Goal: Task Accomplishment & Management: Manage account settings

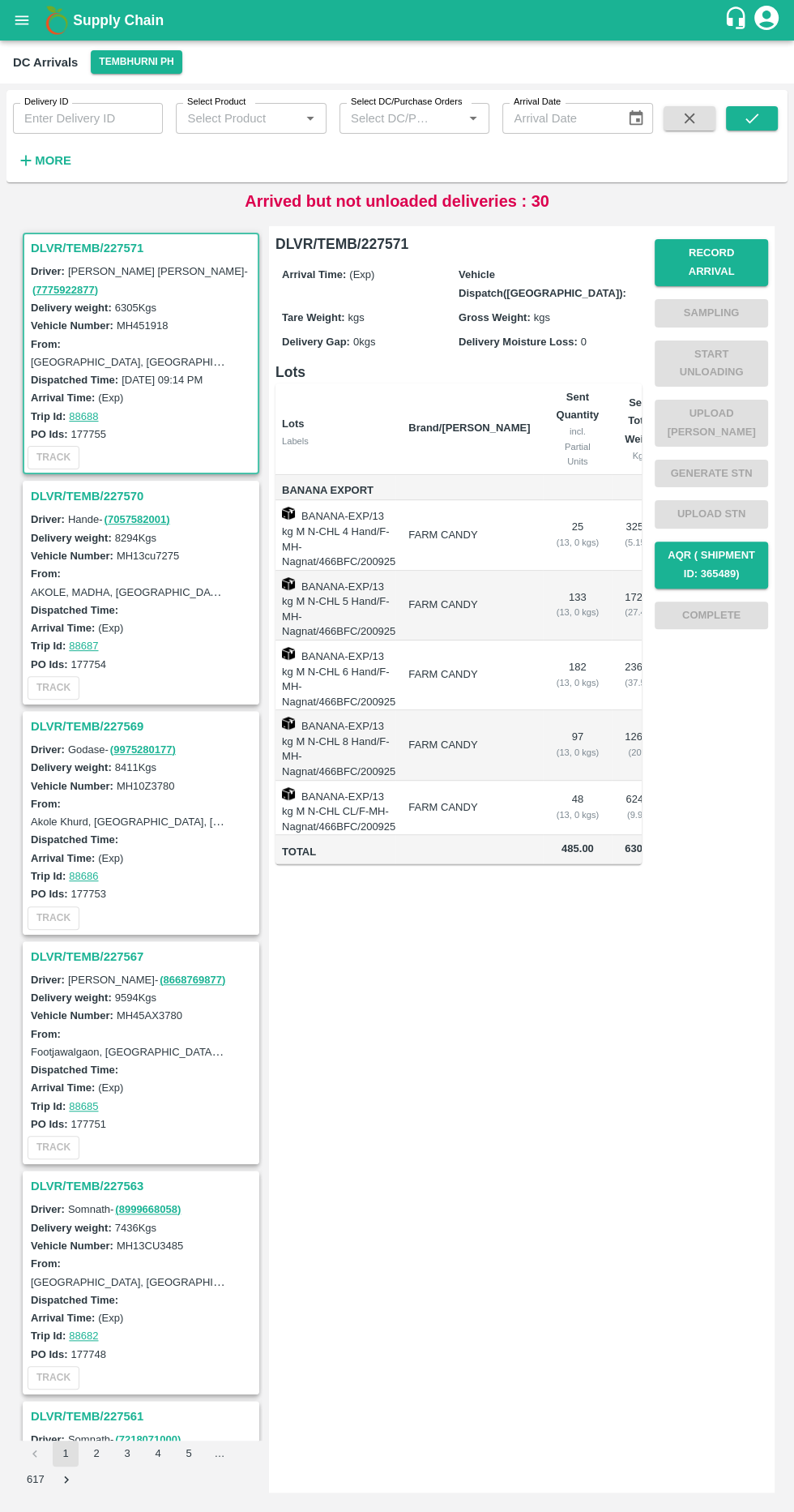
click at [68, 160] on strong "More" at bounding box center [53, 161] width 36 height 13
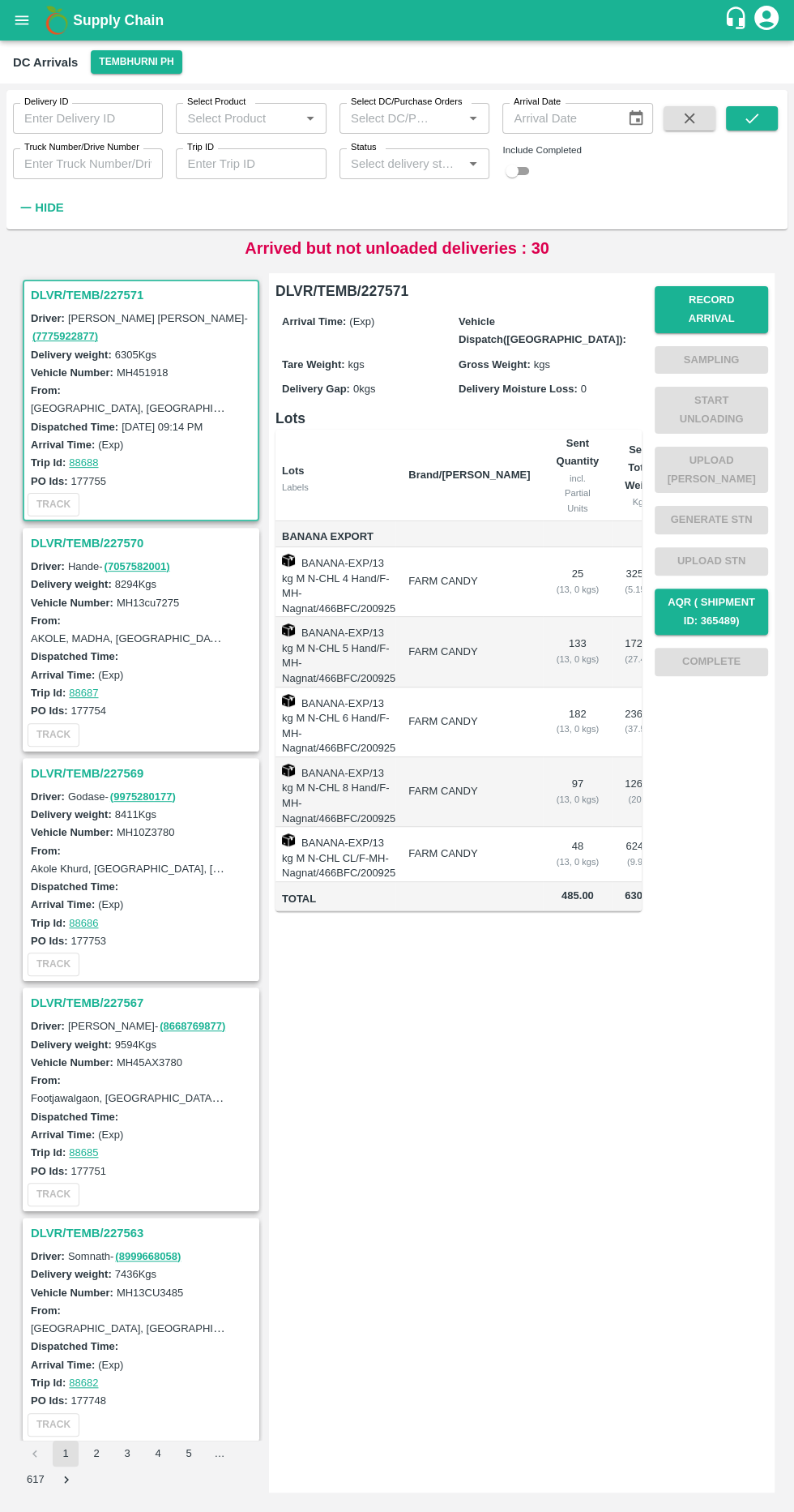
click at [112, 153] on label "Truck Number/Drive Number" at bounding box center [82, 148] width 115 height 13
click at [112, 153] on input "Truck Number/Drive Number" at bounding box center [88, 164] width 150 height 31
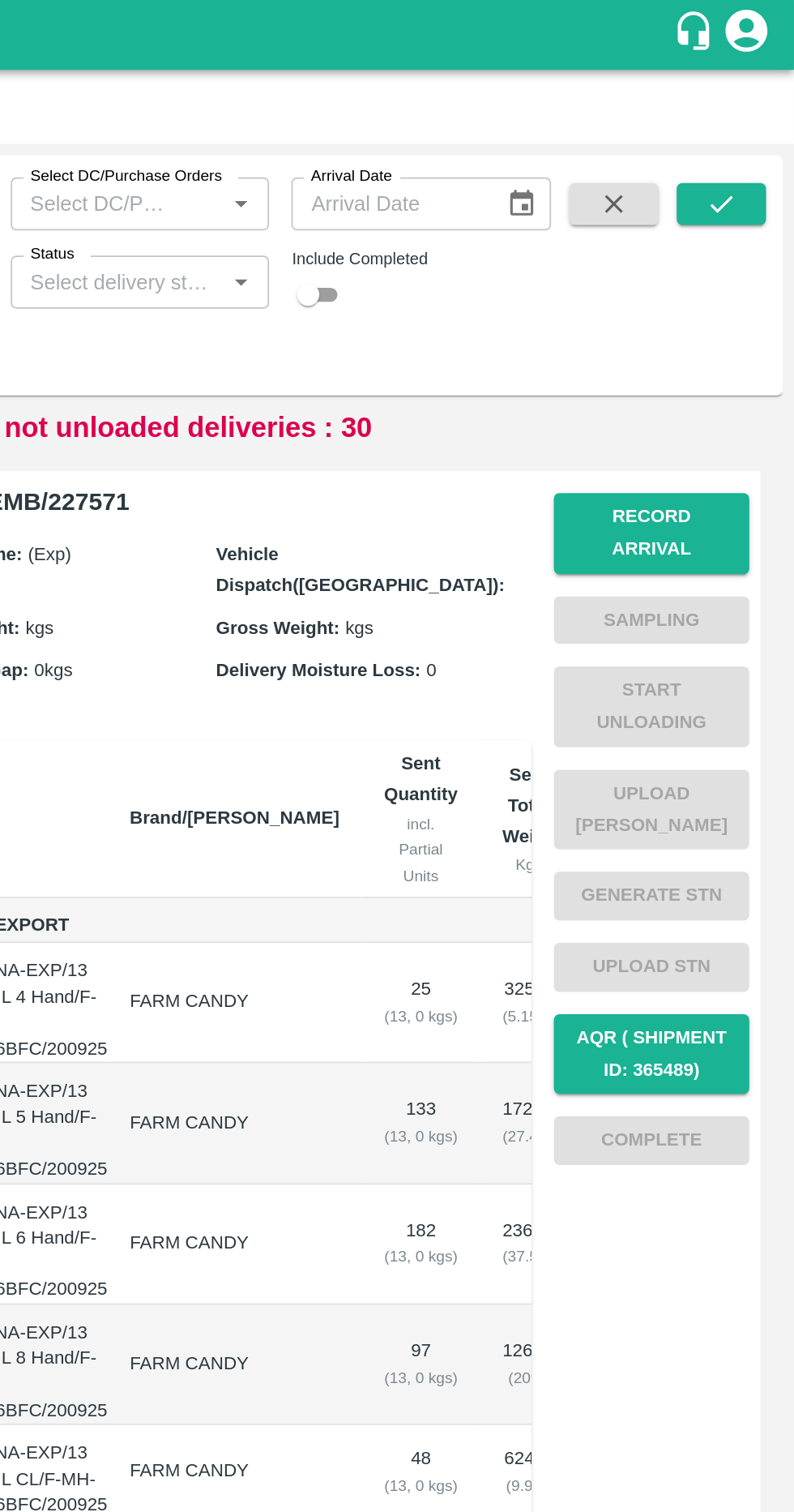
type input "1883"
click at [755, 128] on button "submit" at bounding box center [752, 118] width 51 height 25
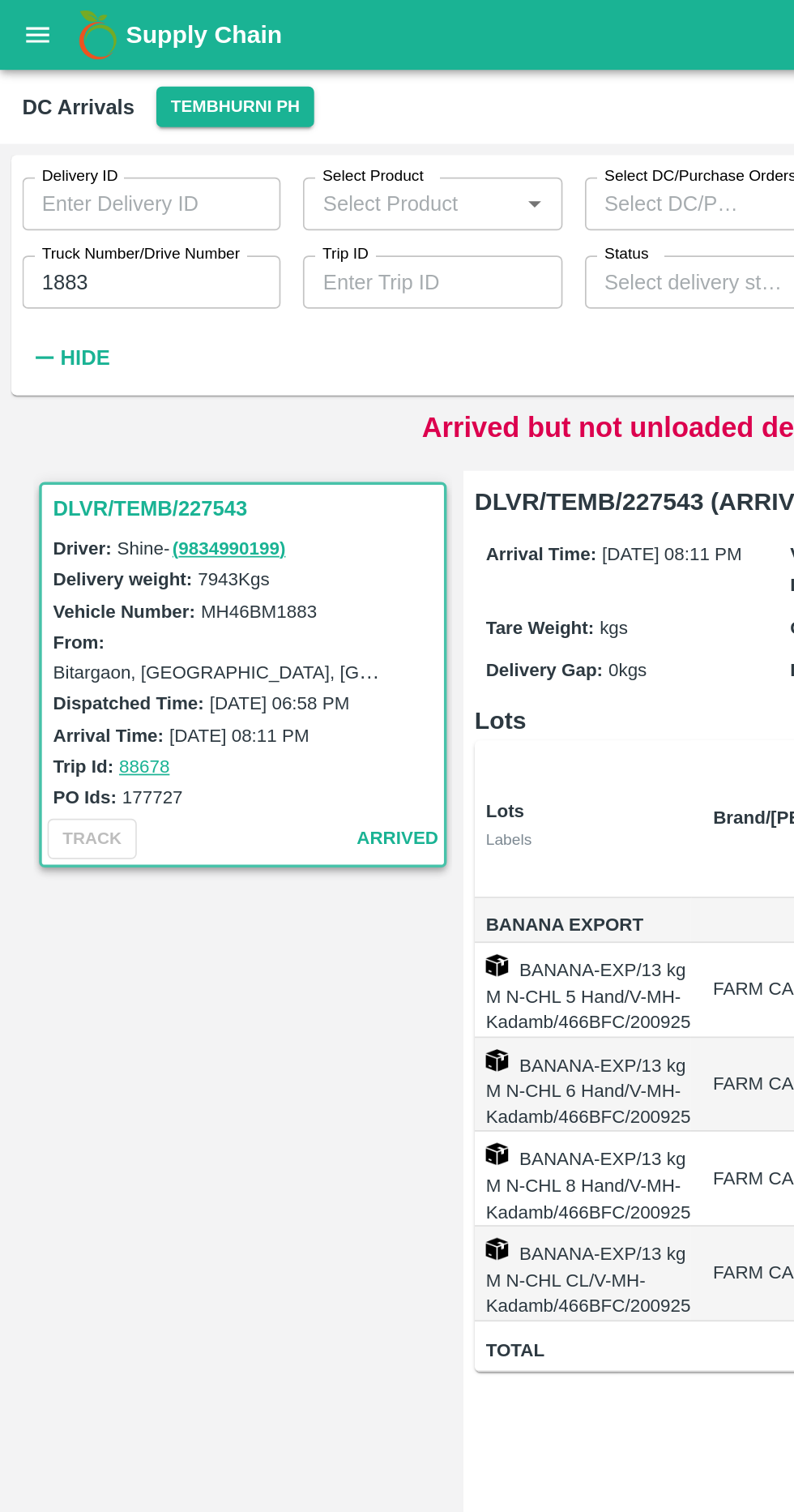
click at [106, 297] on h3 "DLVR/TEMB/227543" at bounding box center [143, 295] width 225 height 21
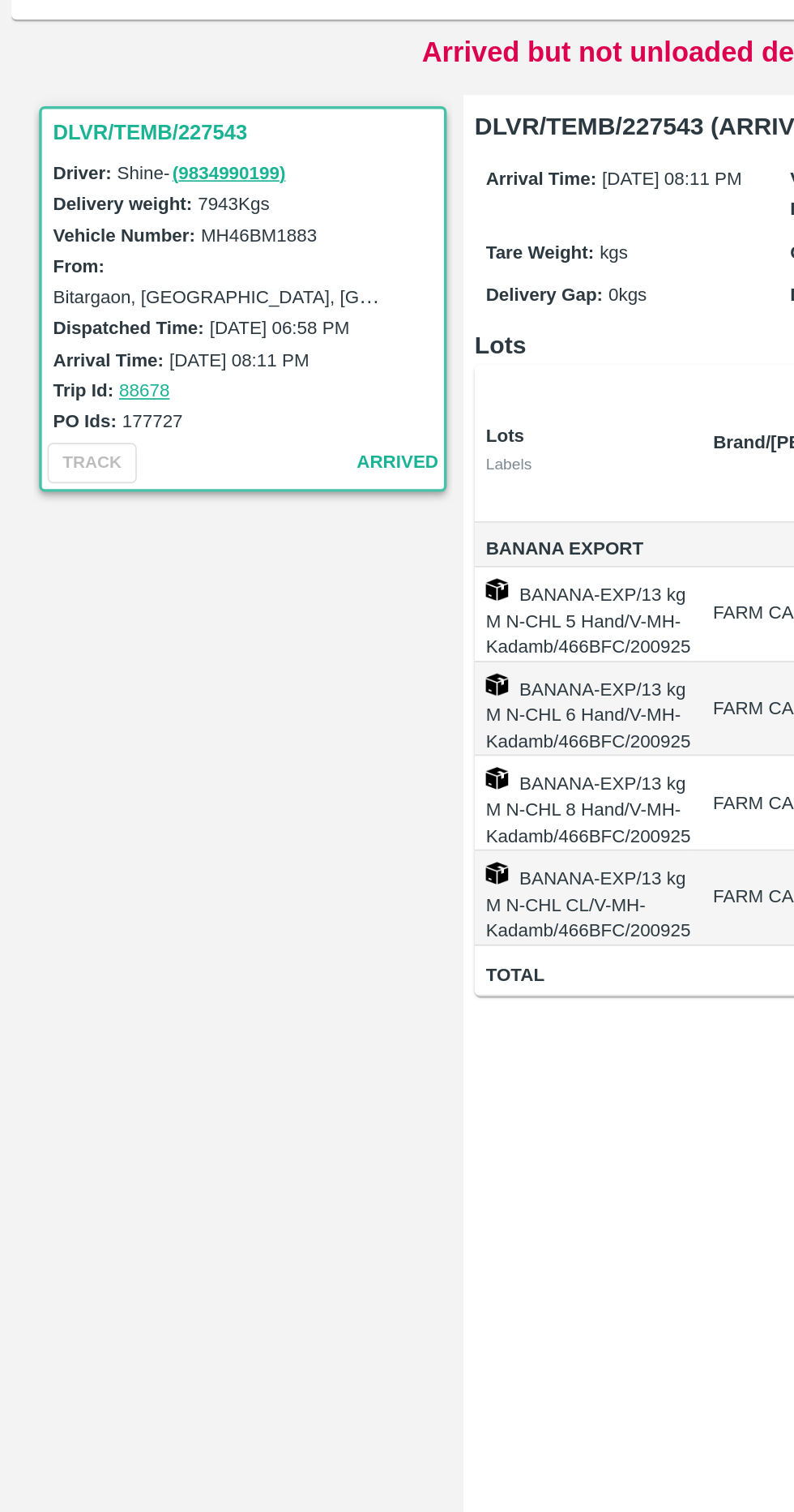
click at [92, 288] on h3 "DLVR/TEMB/227543" at bounding box center [143, 295] width 225 height 21
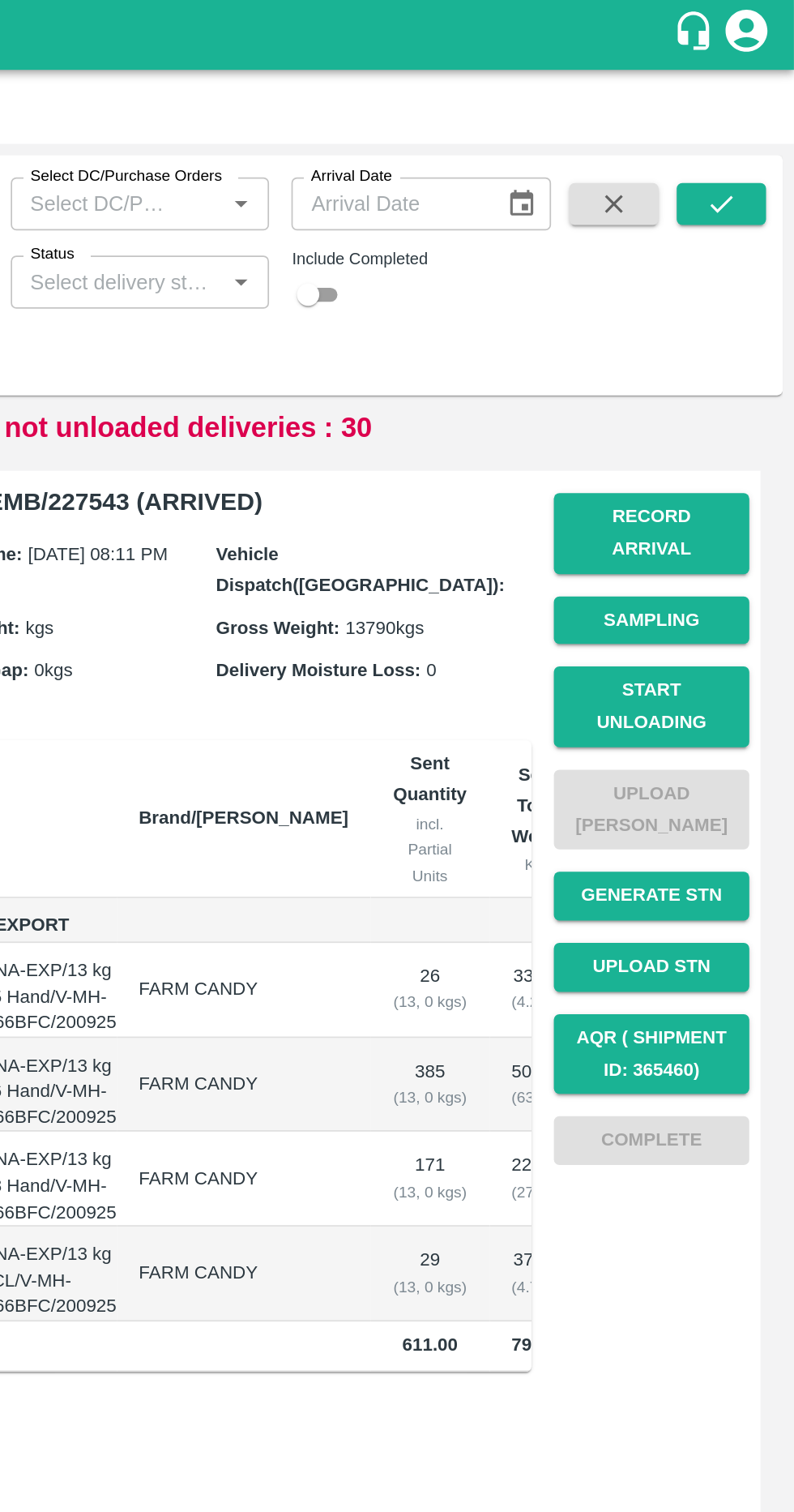
click at [763, 286] on button "Record Arrival" at bounding box center [711, 309] width 113 height 47
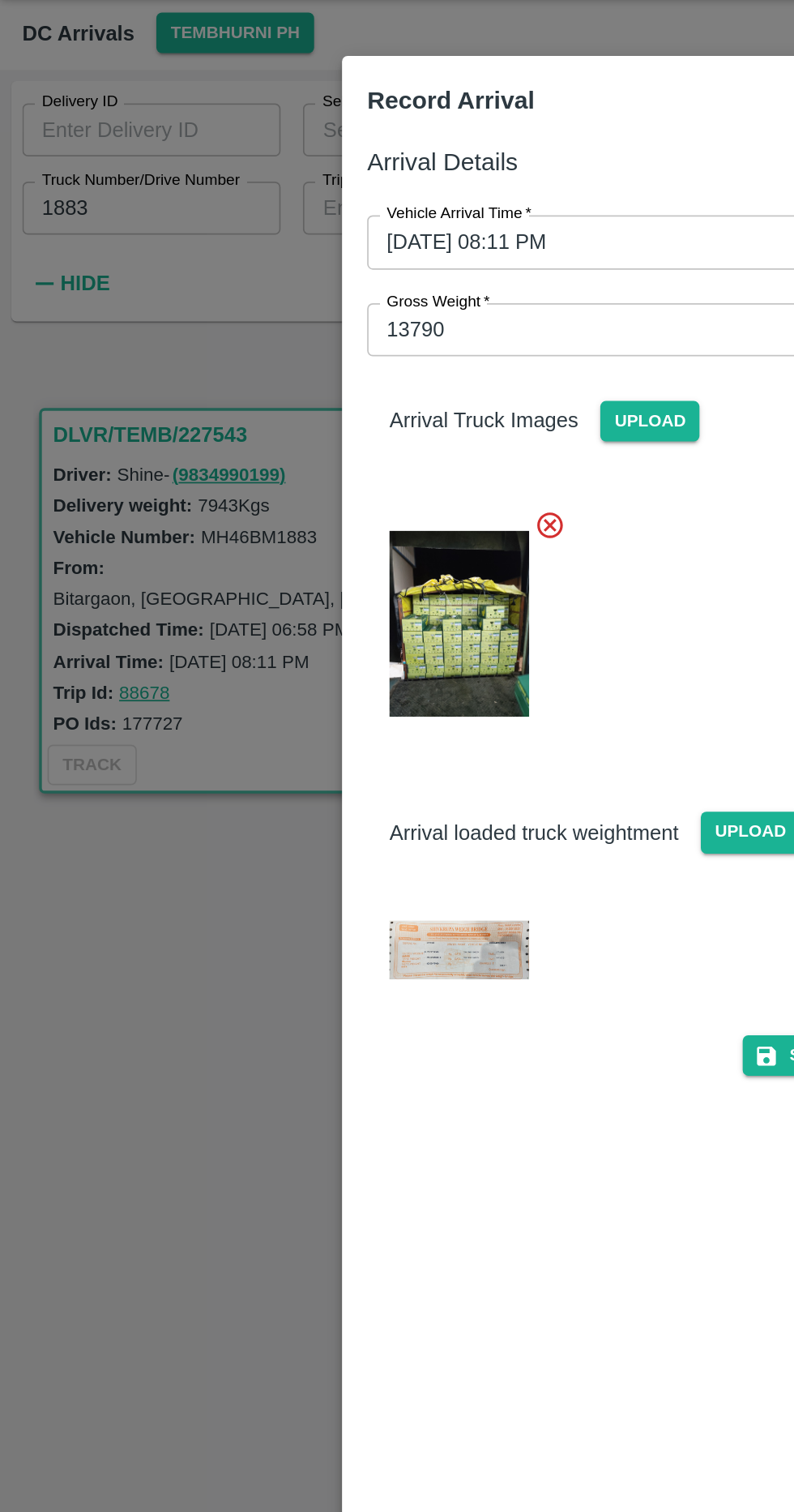
click at [94, 661] on div at bounding box center [397, 756] width 794 height 1512
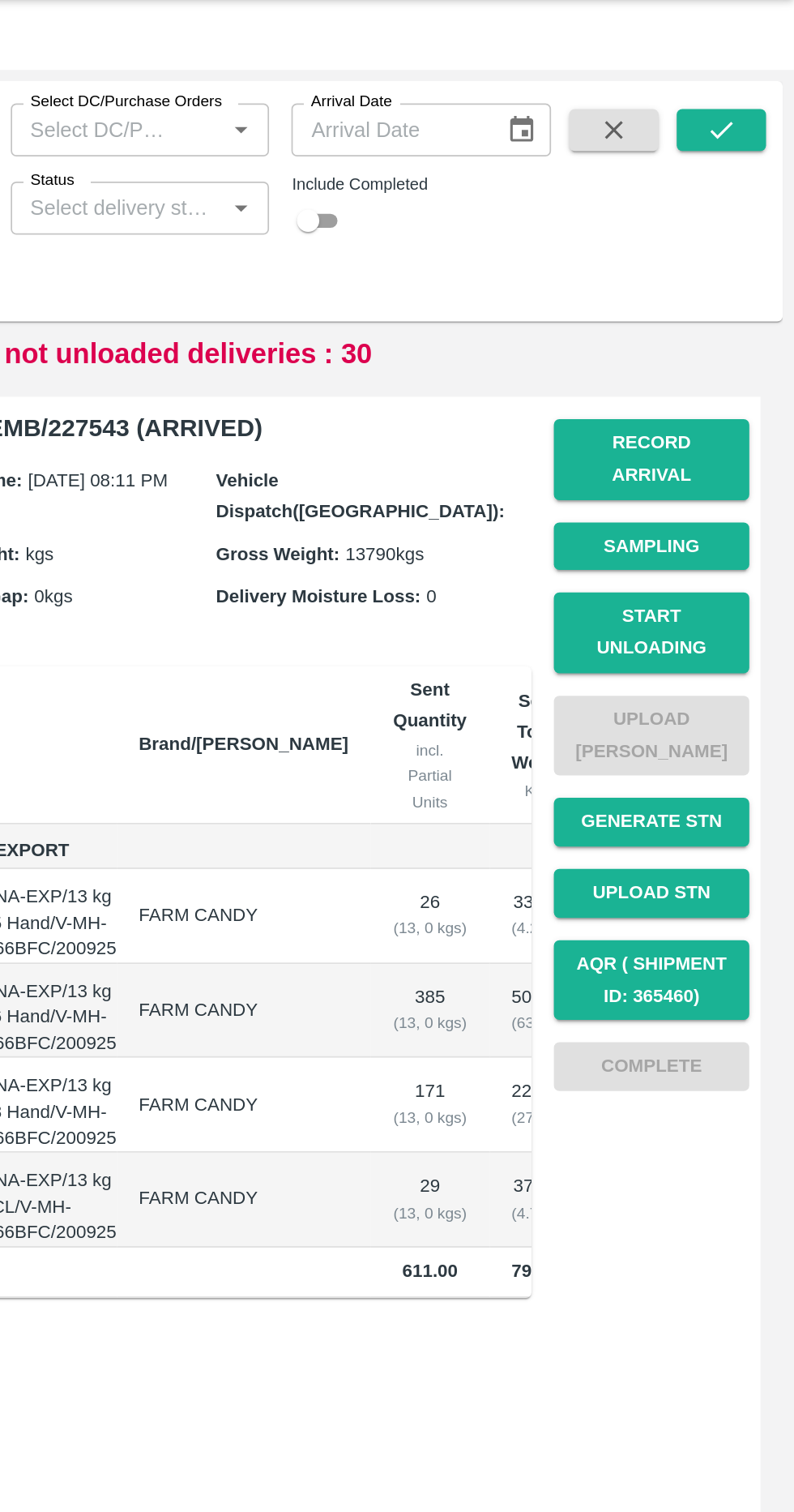
click at [763, 295] on button "Record Arrival" at bounding box center [711, 309] width 113 height 47
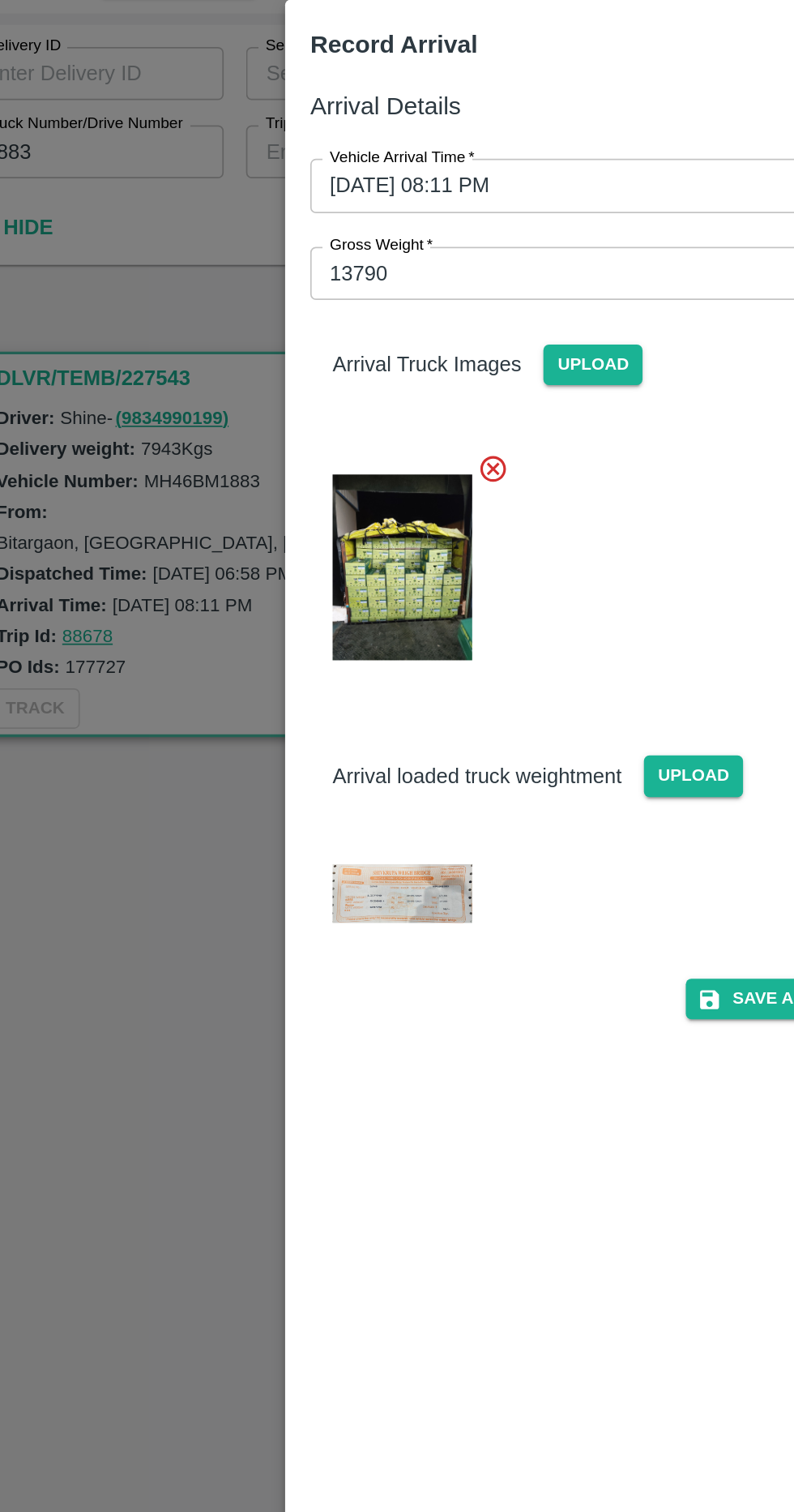
click at [291, 596] on img at bounding box center [266, 594] width 81 height 35
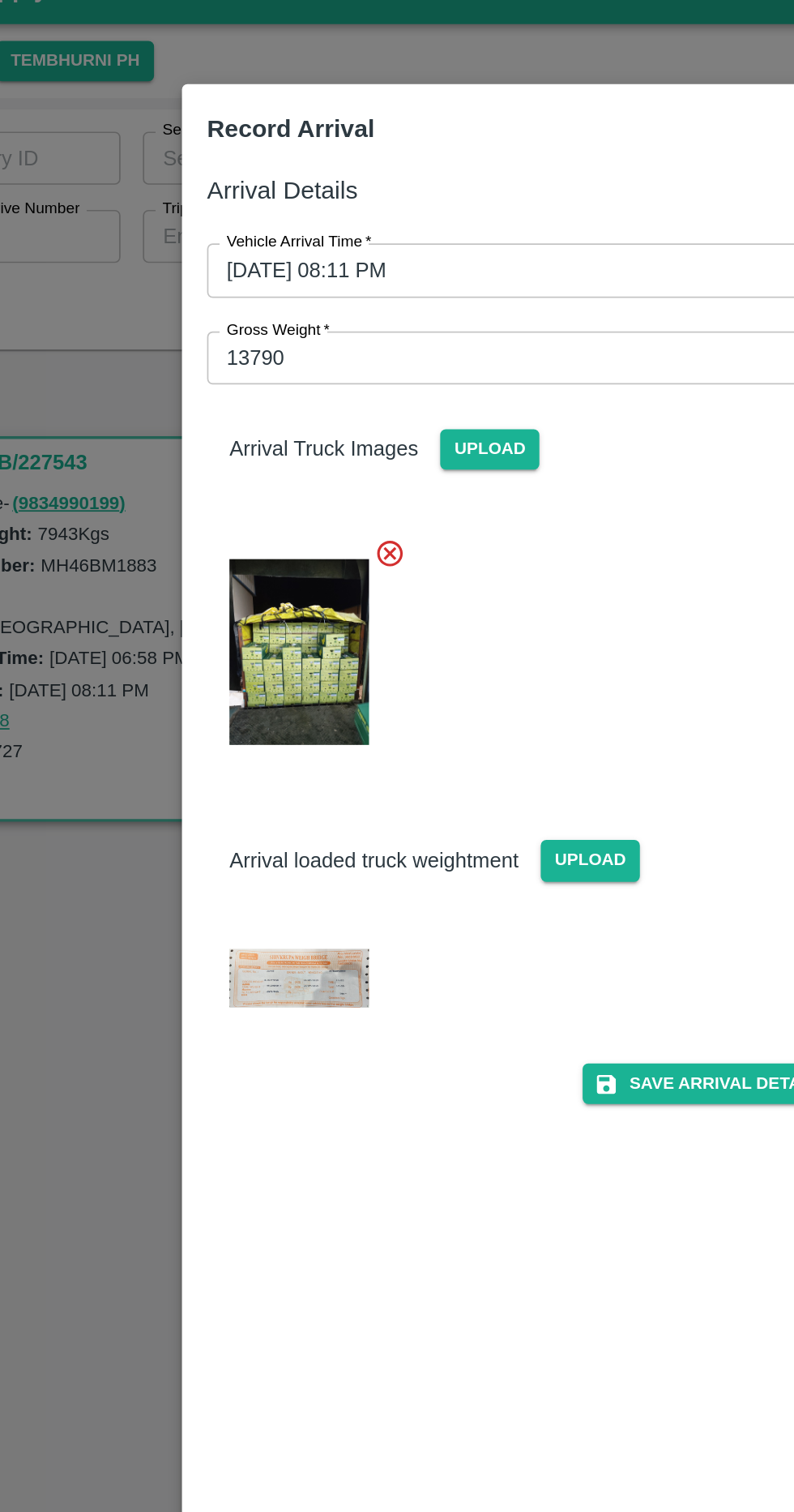
click at [503, 654] on button "Save Arrival Details" at bounding box center [505, 655] width 150 height 24
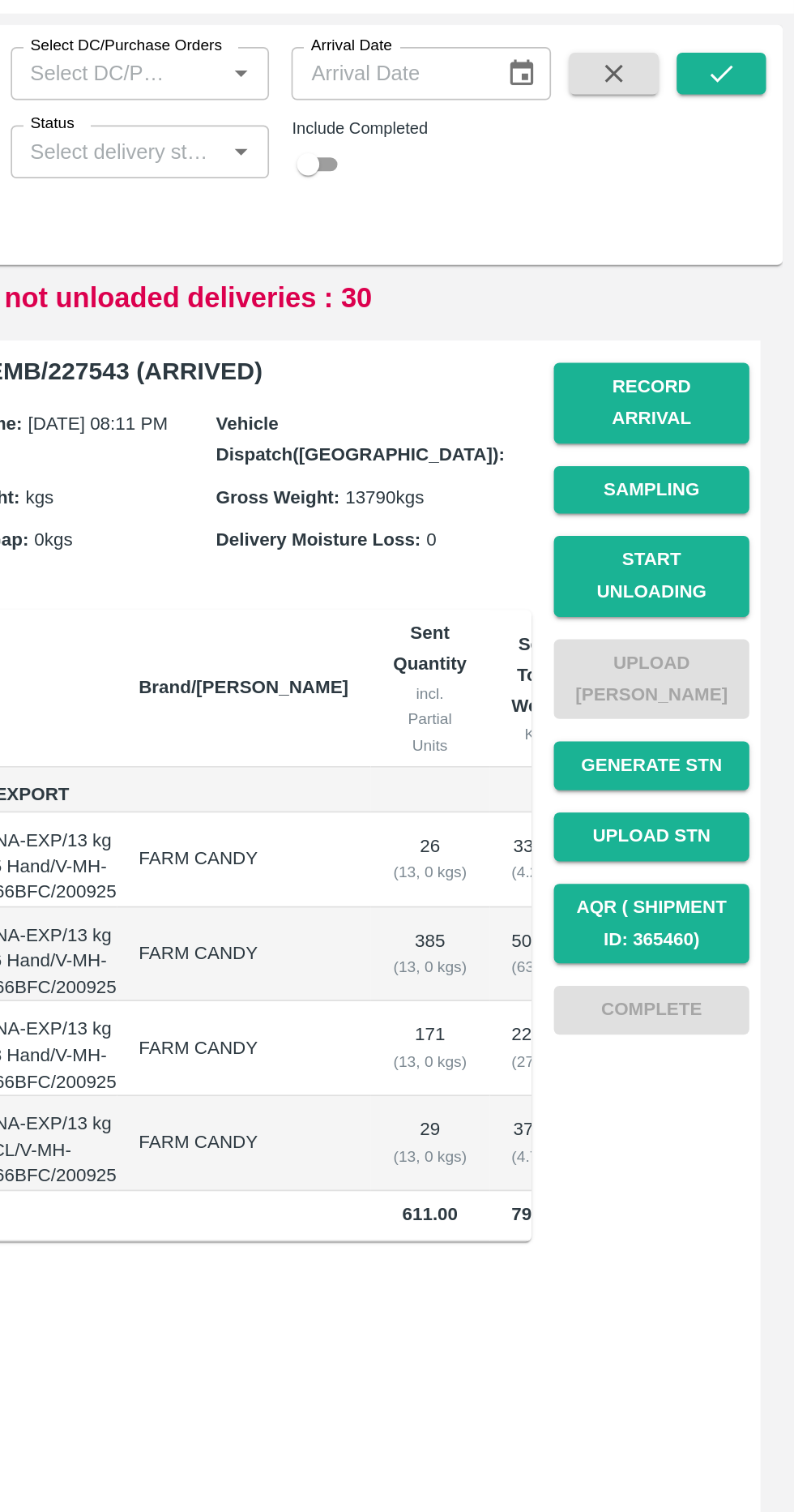
click at [751, 395] on button "Start Unloading" at bounding box center [711, 410] width 113 height 47
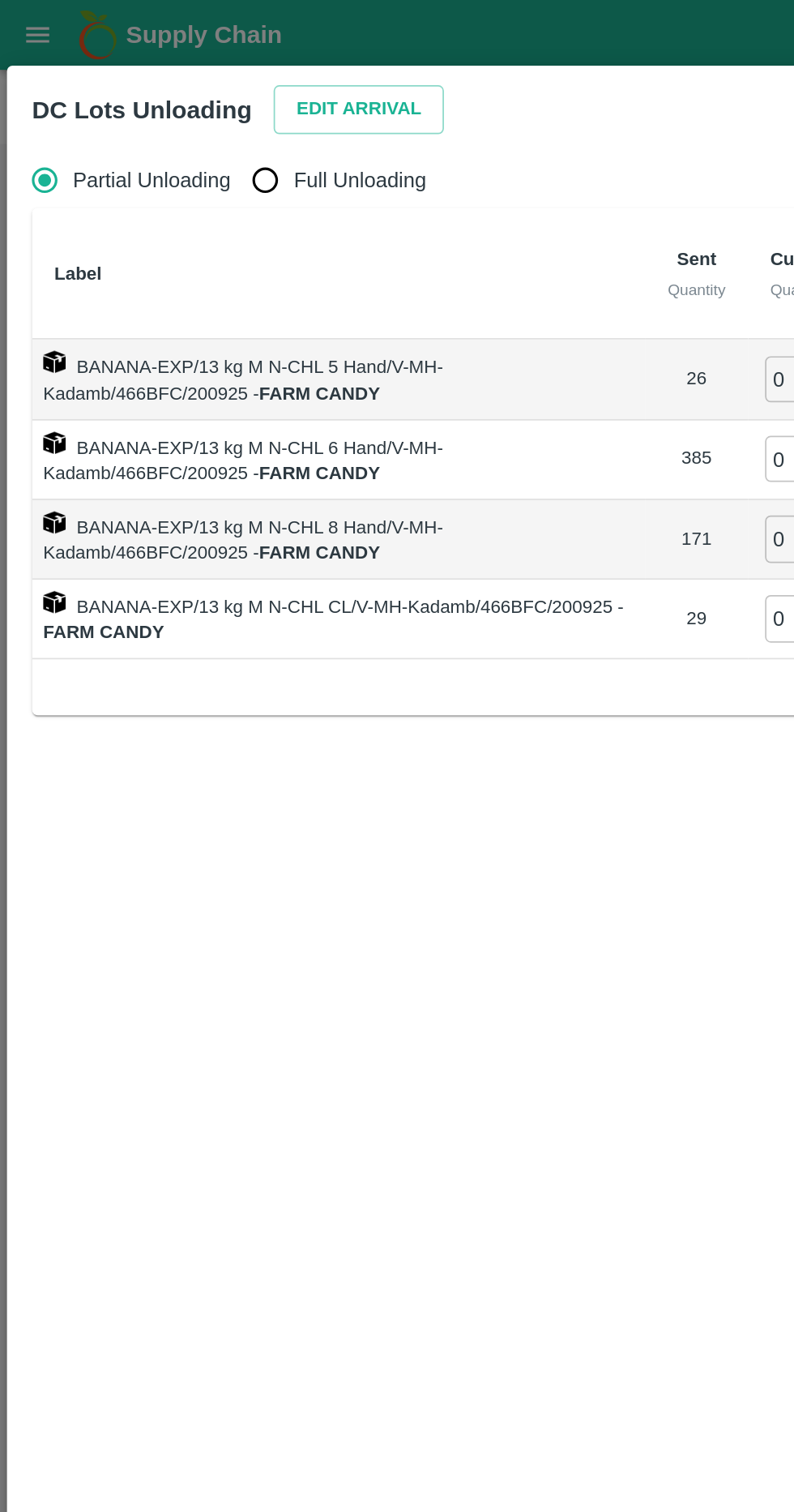
click at [176, 65] on button "Edit Arrival" at bounding box center [209, 64] width 99 height 29
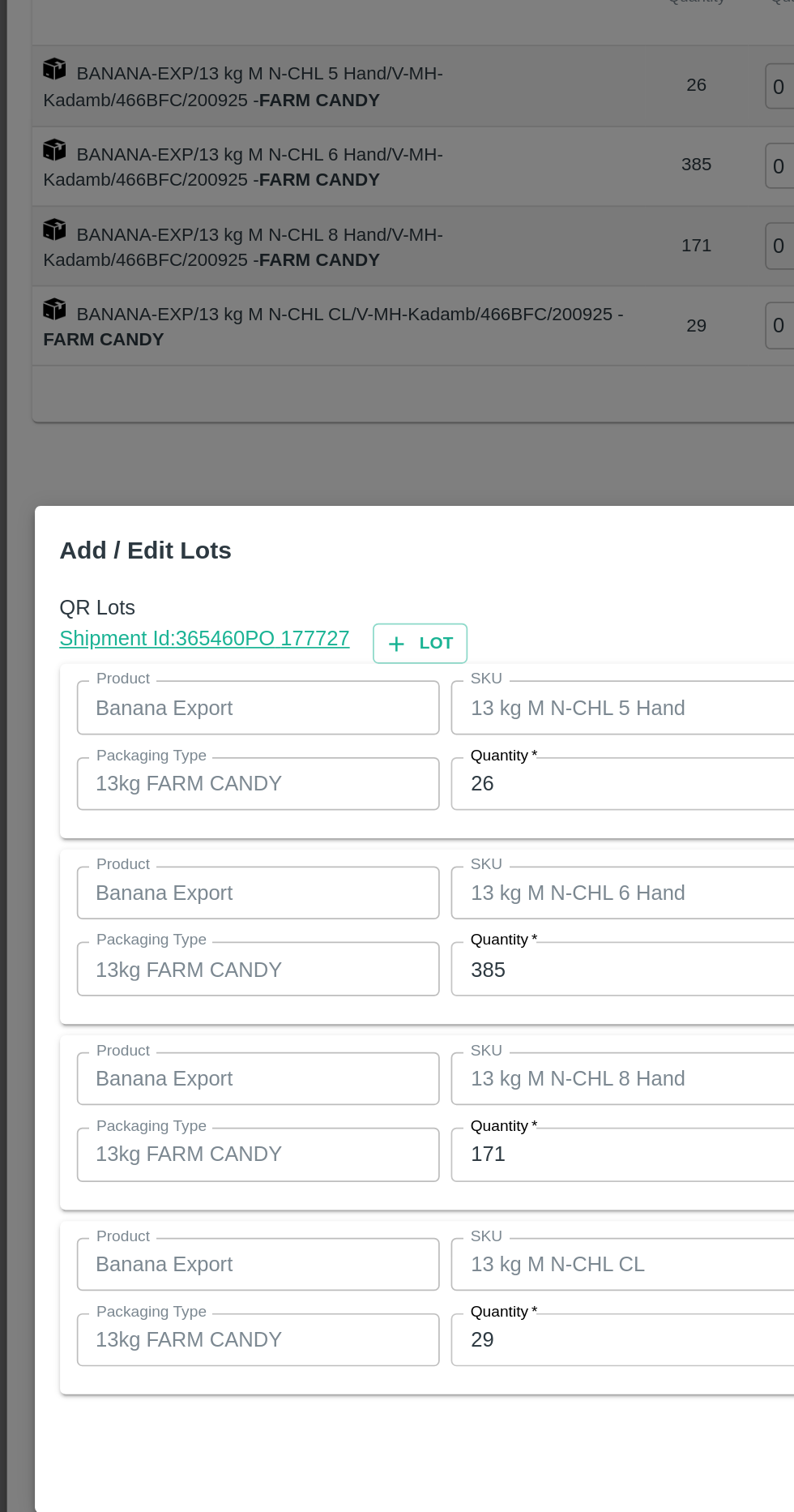
click at [344, 626] on input "26" at bounding box center [368, 624] width 212 height 31
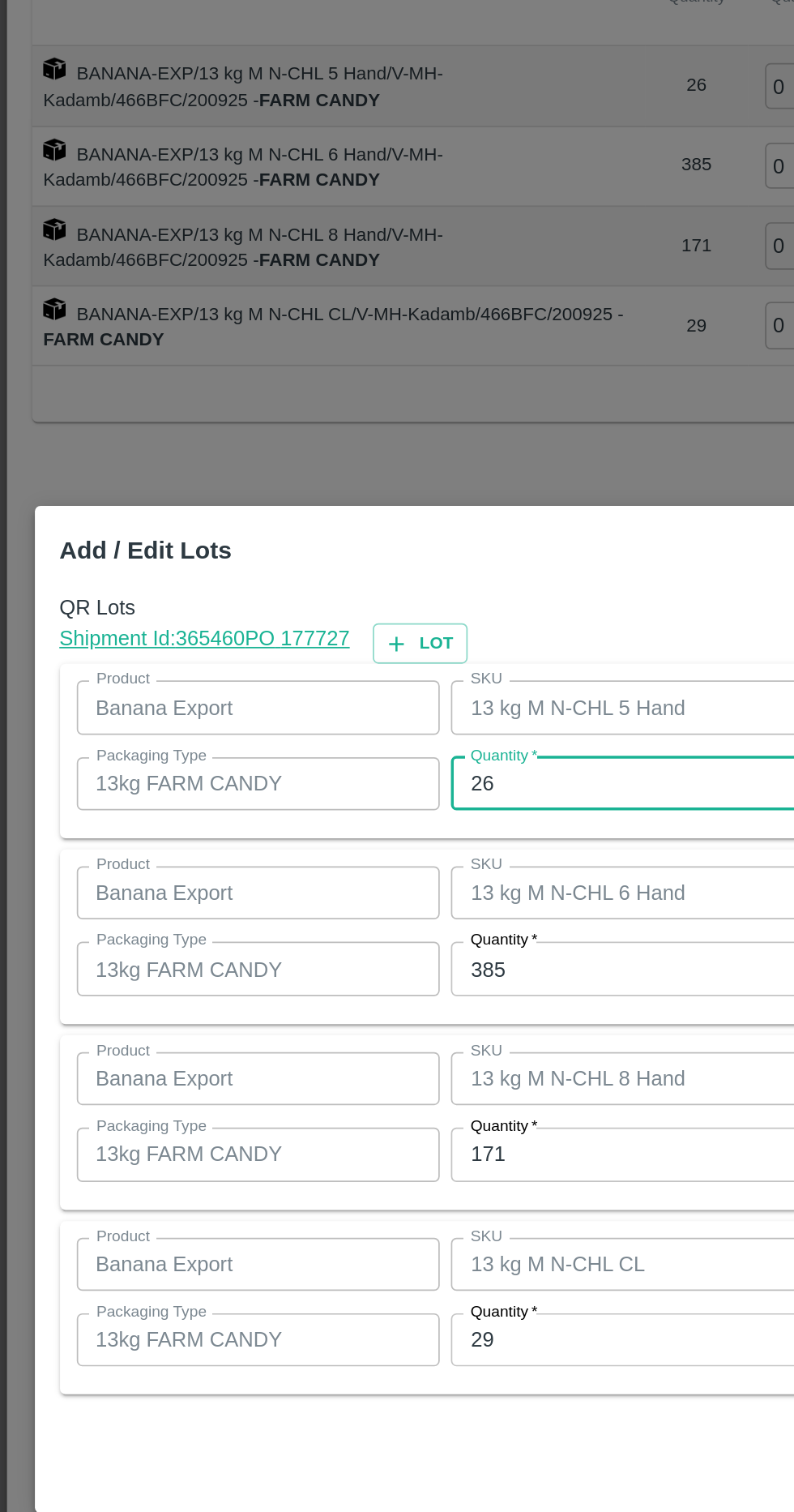
type input "2"
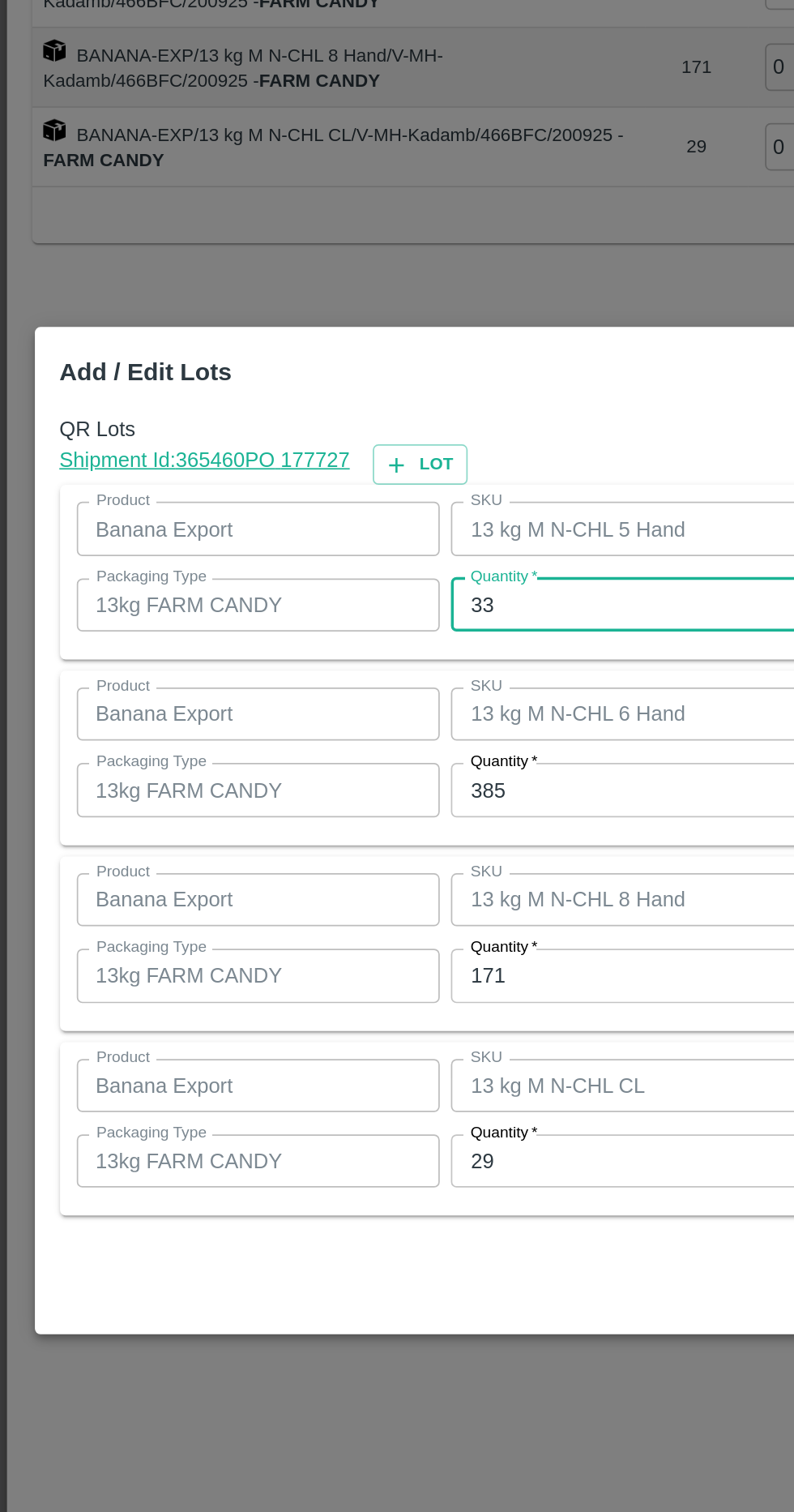
type input "33"
click at [373, 728] on input "385" at bounding box center [368, 732] width 212 height 31
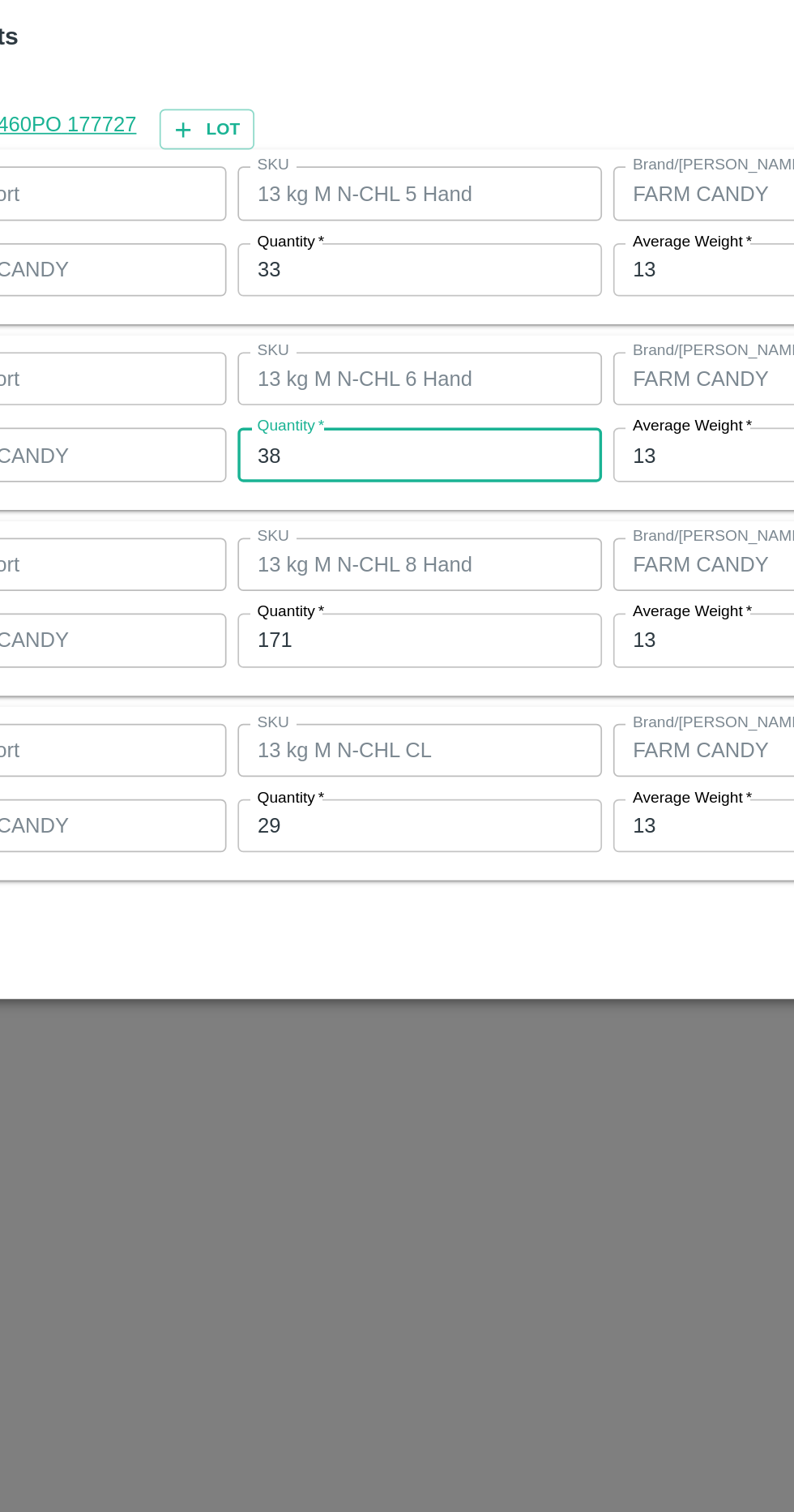
type input "3"
type input "364"
click at [428, 847] on input "171" at bounding box center [368, 840] width 212 height 31
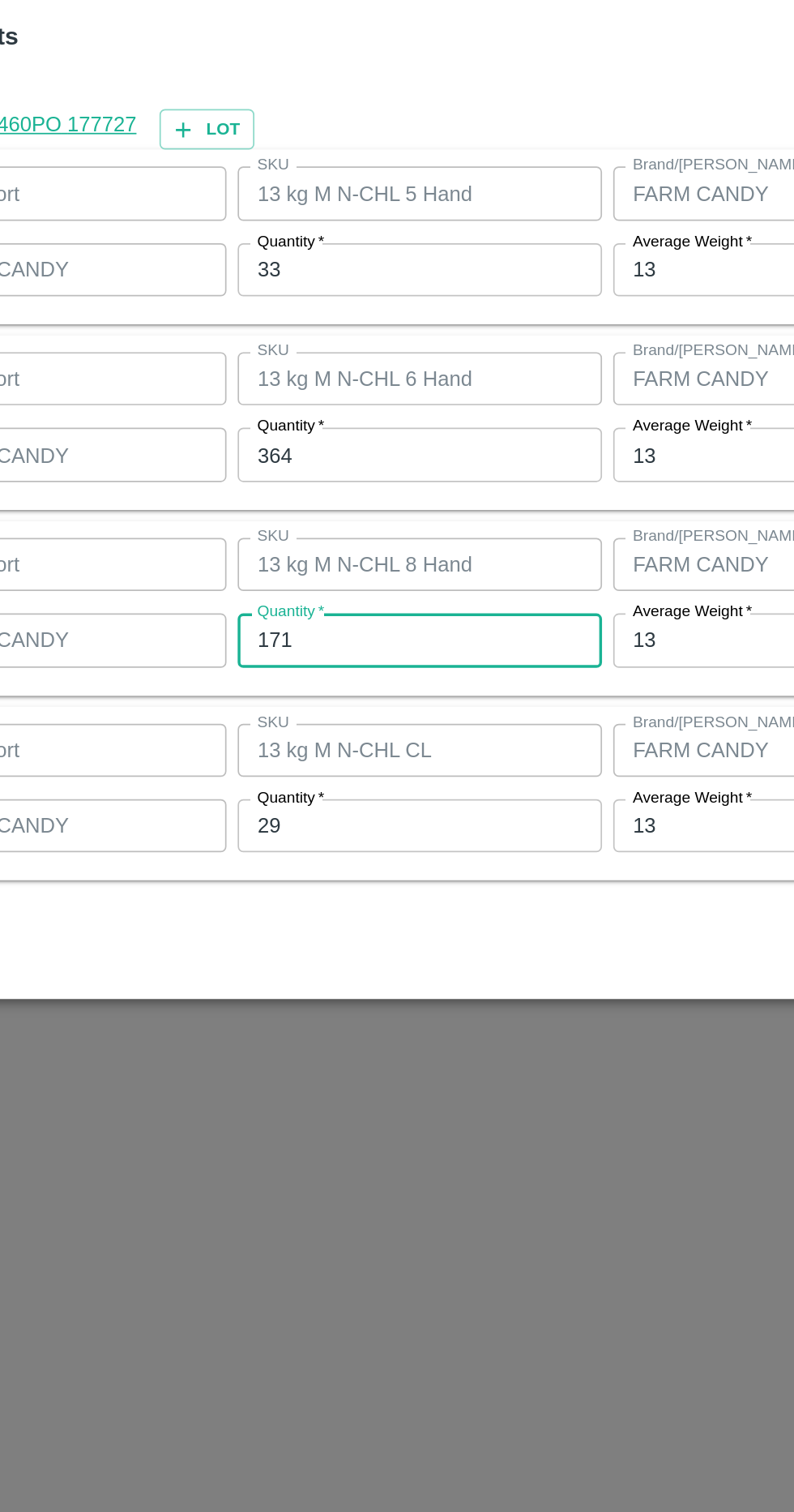
click at [444, 835] on input "171" at bounding box center [368, 840] width 212 height 31
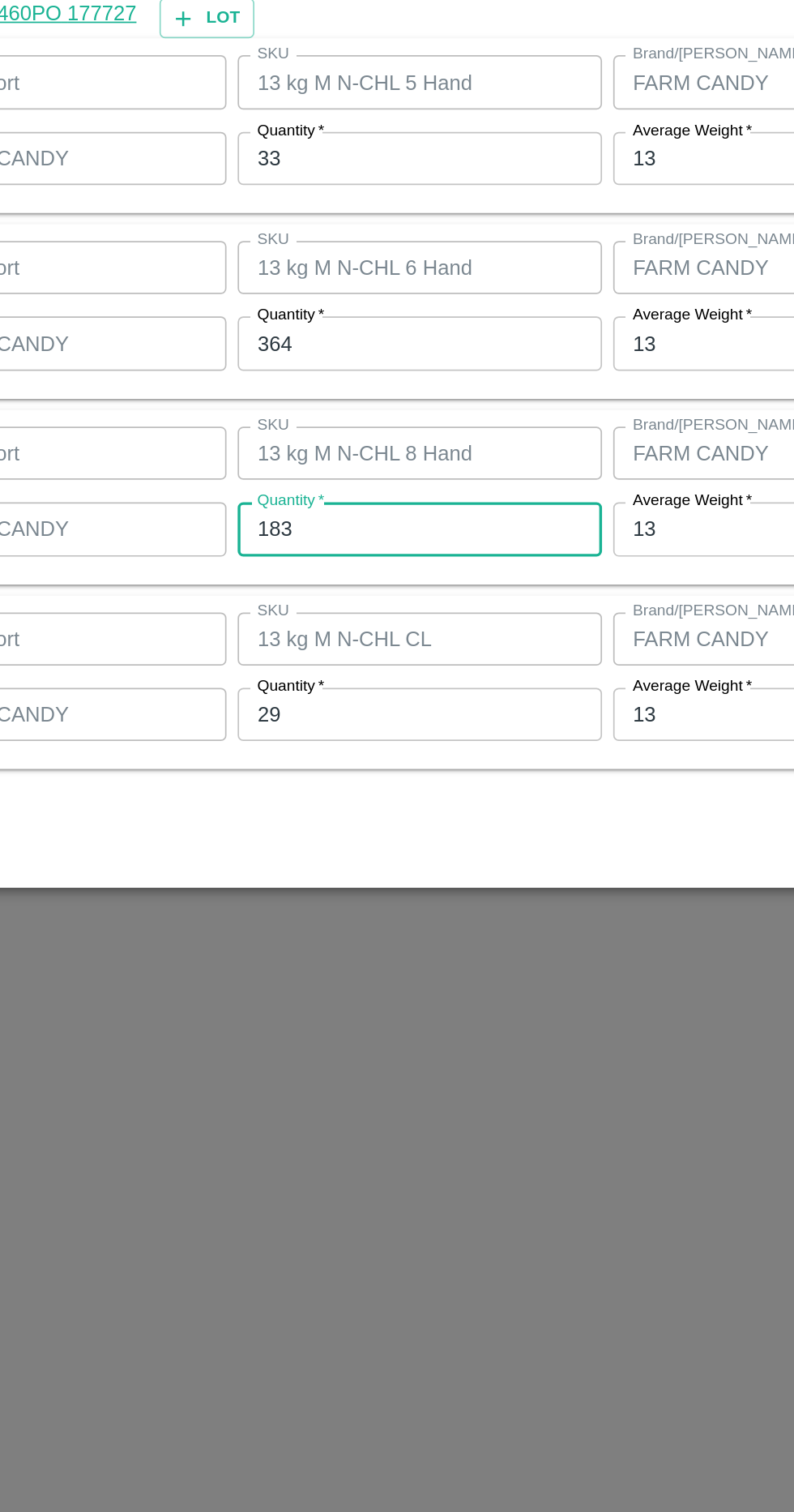
type input "183"
click at [417, 949] on input "29" at bounding box center [368, 948] width 212 height 31
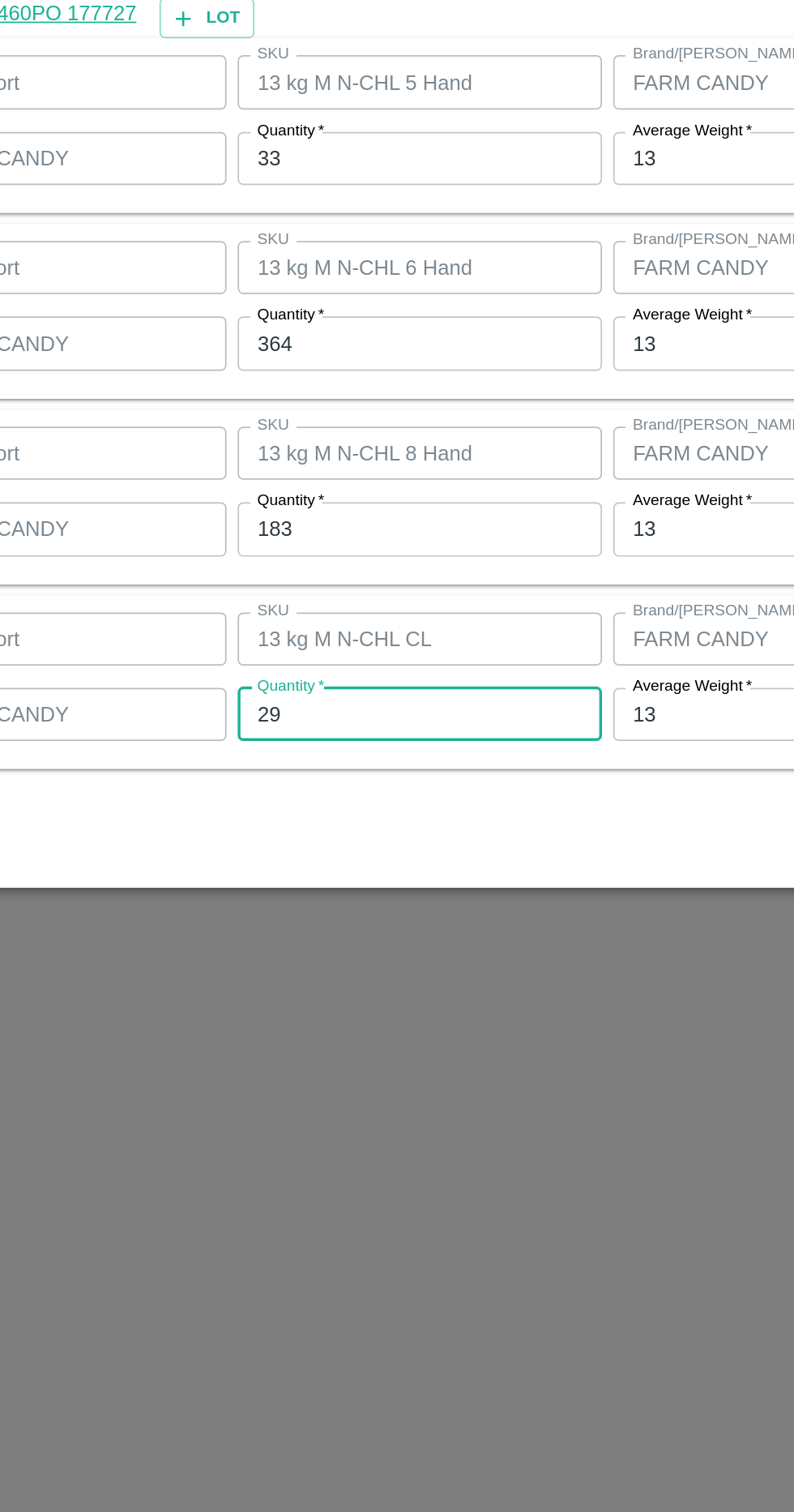
type input "2"
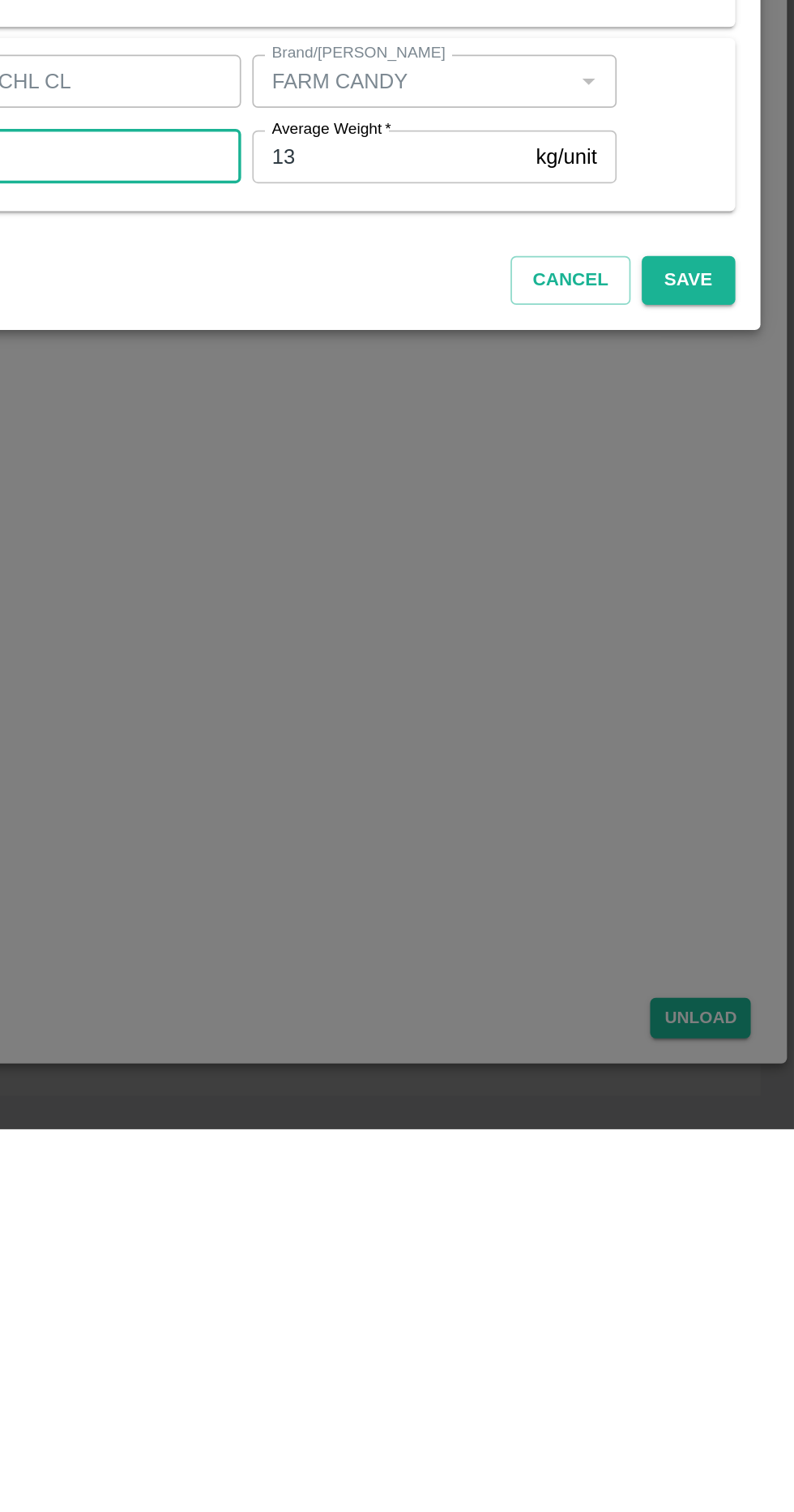
type input "30"
click at [757, 1024] on button "Save" at bounding box center [733, 1019] width 53 height 29
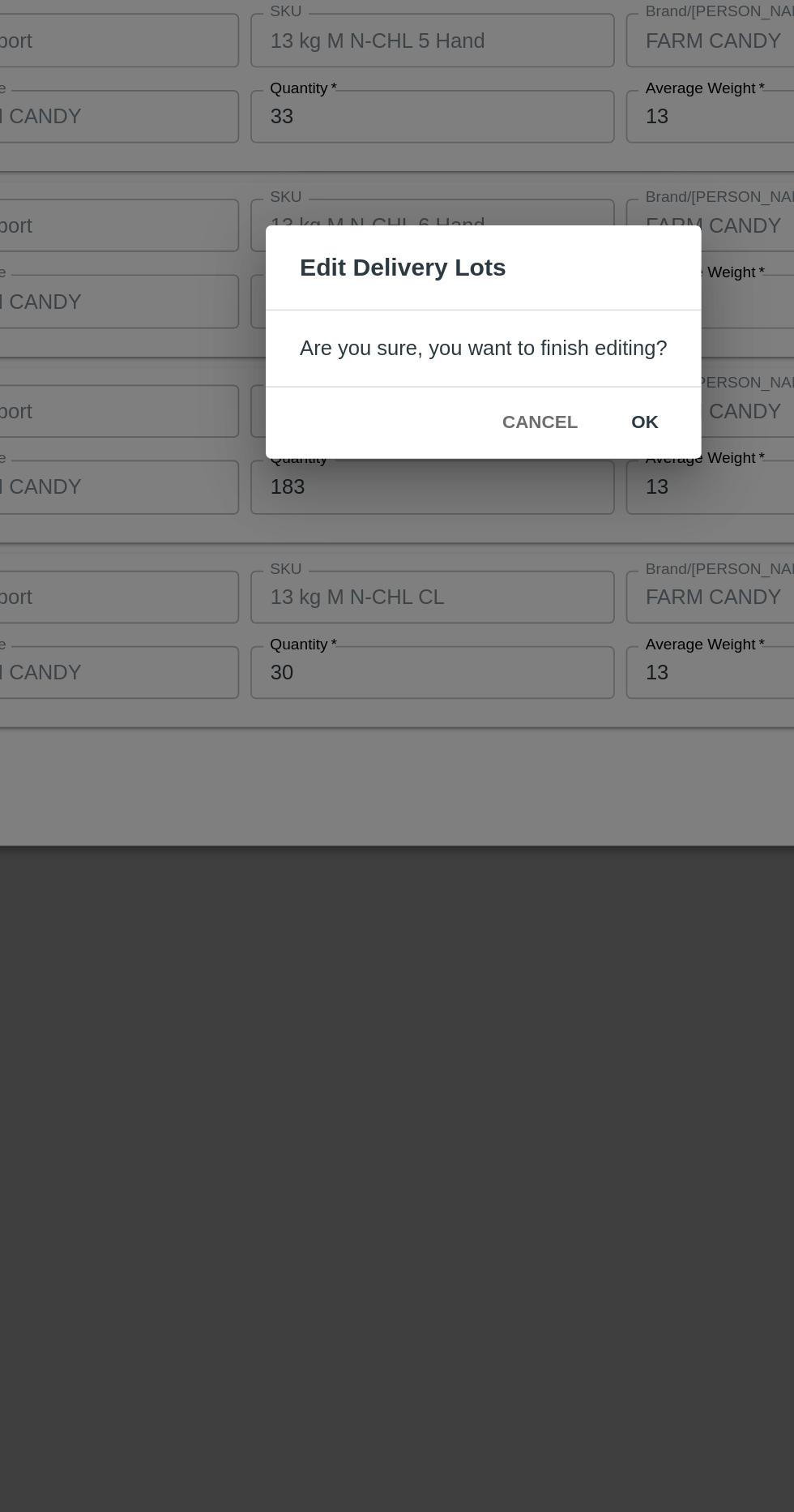
click at [500, 804] on button "ok" at bounding box center [491, 803] width 51 height 29
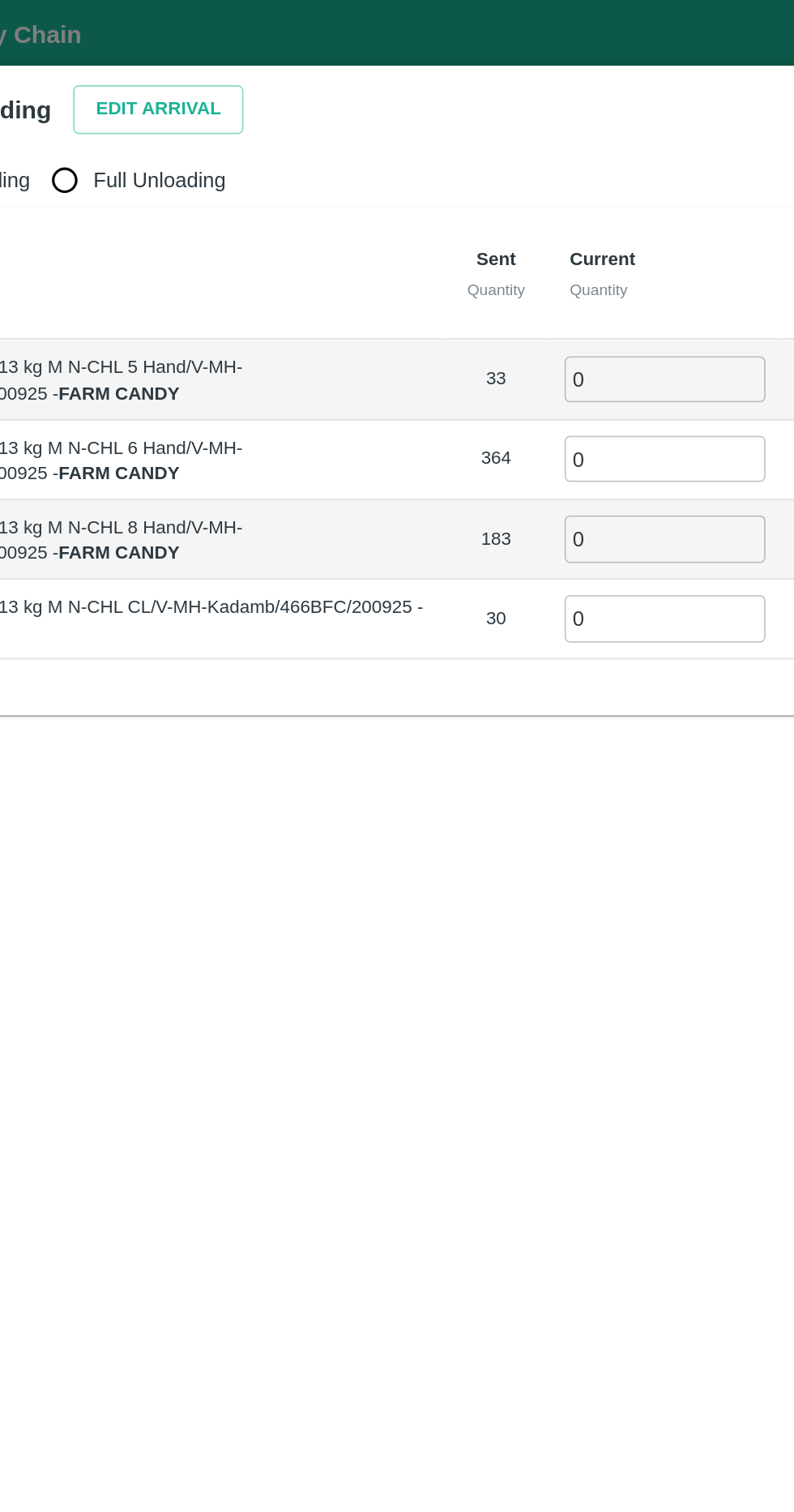
click at [511, 215] on input "0" at bounding box center [502, 220] width 116 height 27
type input "33"
click at [516, 260] on input "0" at bounding box center [502, 266] width 116 height 27
type input "364"
click at [536, 306] on input "0" at bounding box center [502, 313] width 116 height 27
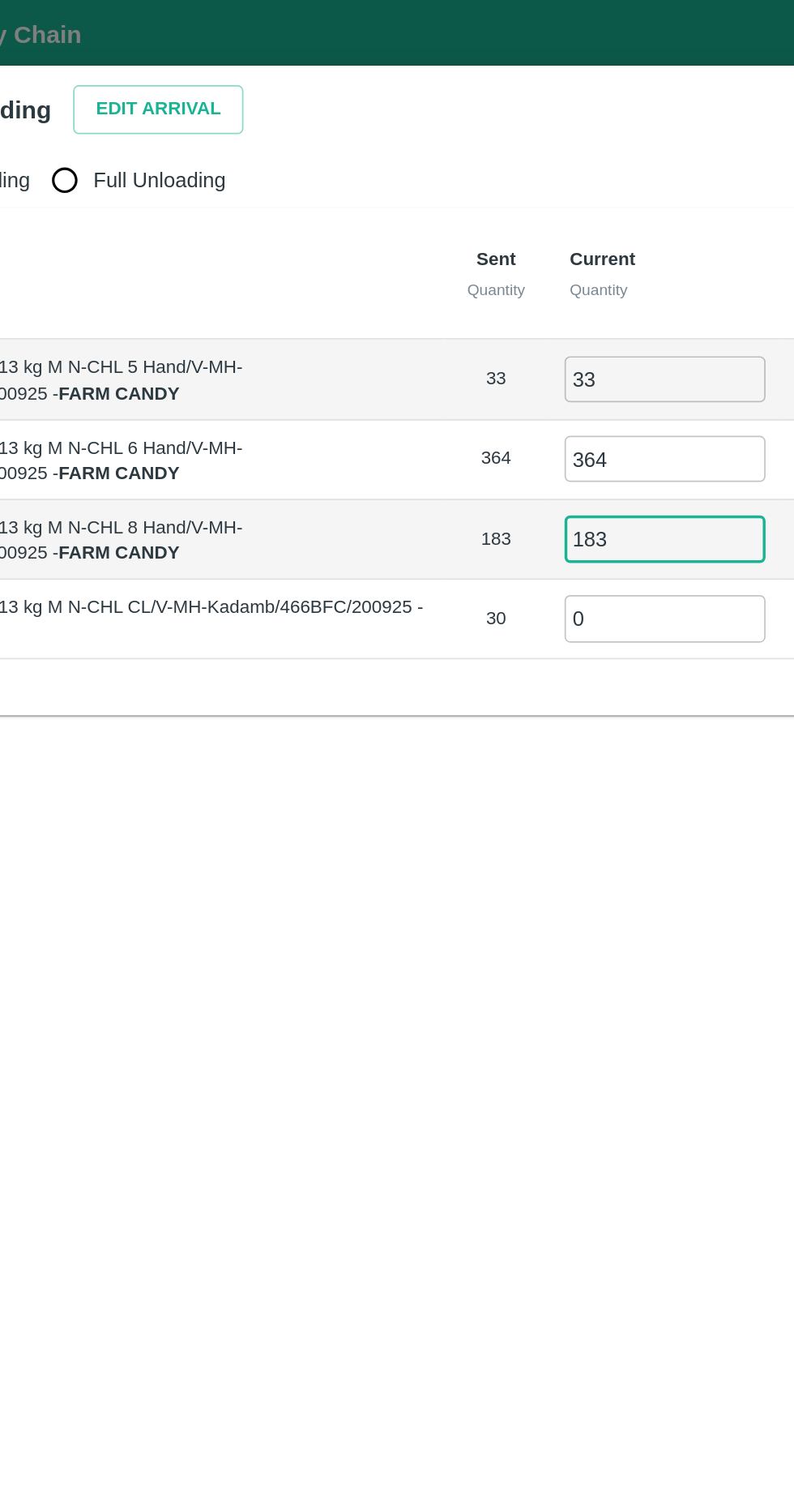
type input "183"
click at [533, 355] on input "0" at bounding box center [502, 358] width 116 height 27
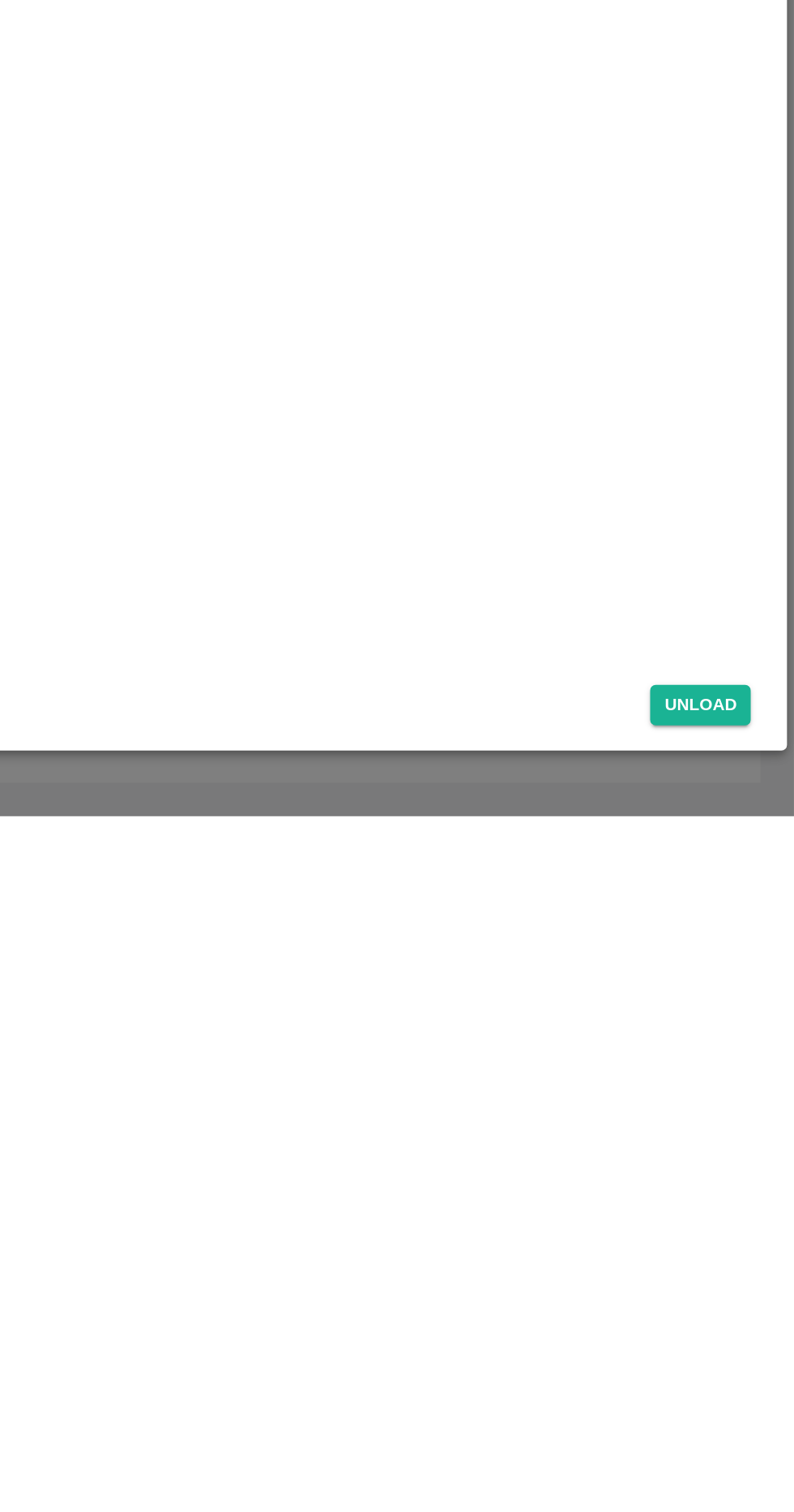
type input "30"
click at [755, 1453] on button "Unload" at bounding box center [740, 1447] width 58 height 24
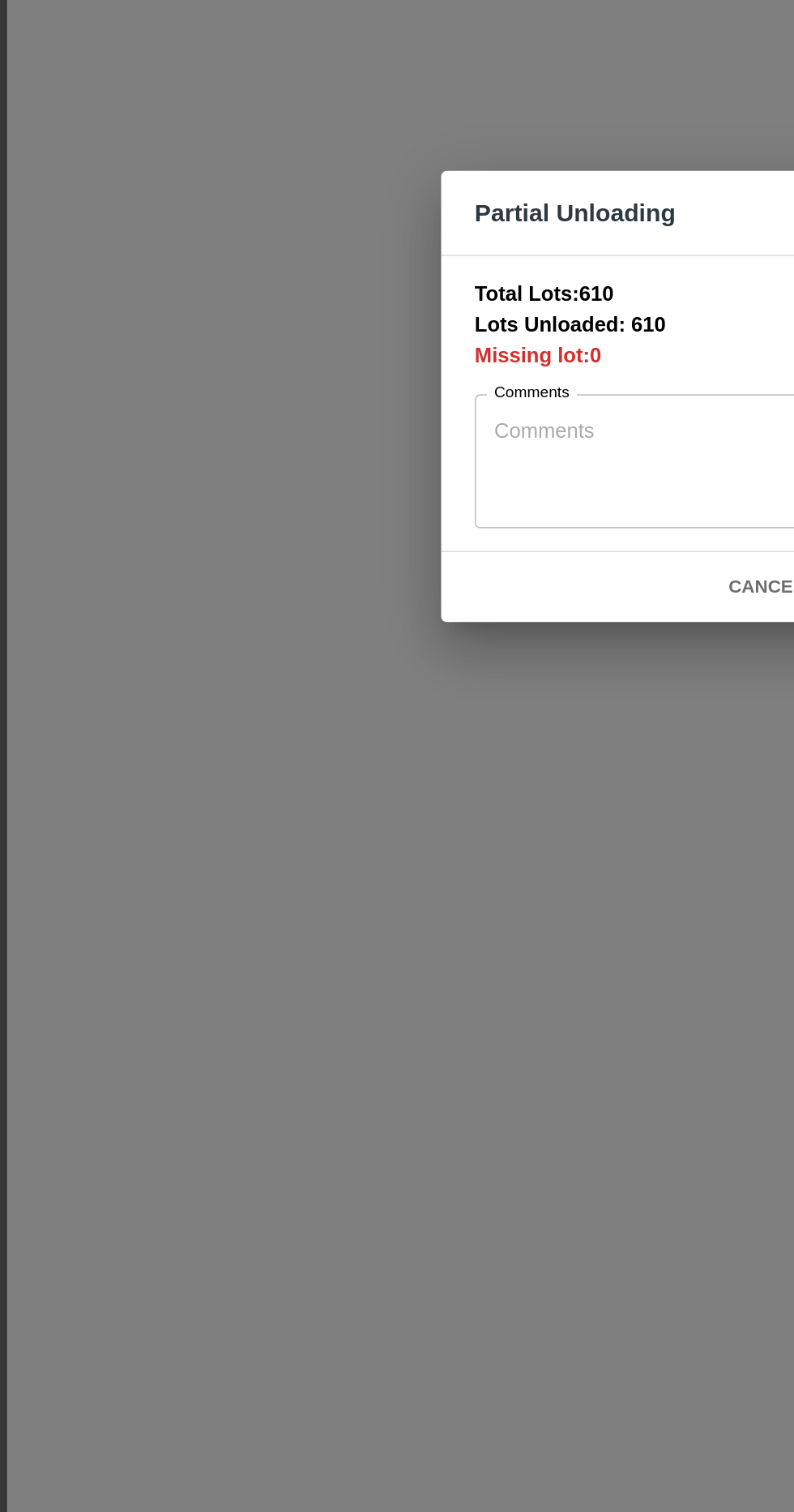
click at [390, 781] on textarea "Comments" at bounding box center [397, 793] width 220 height 51
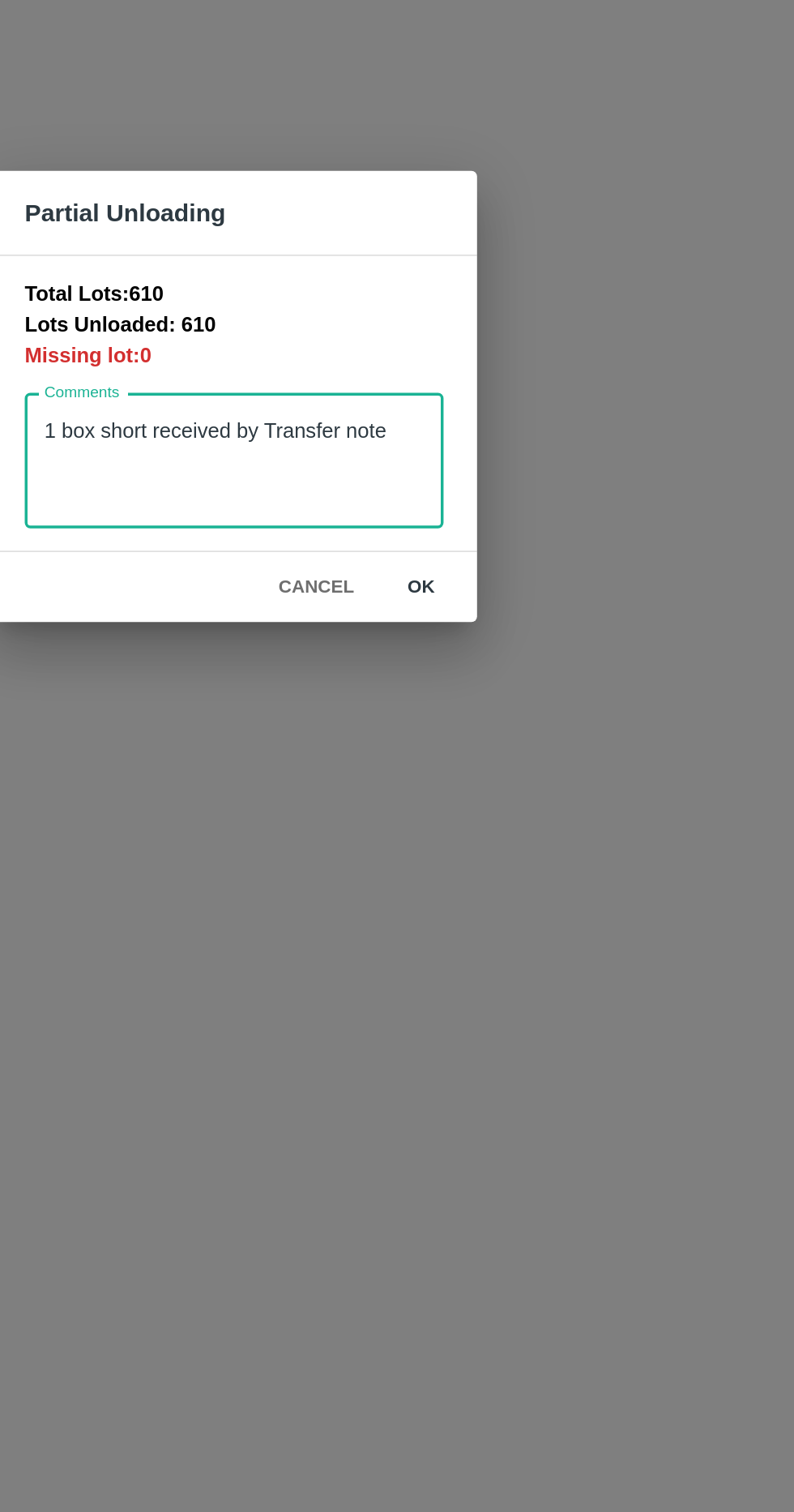
type textarea "1 box short received by Transfer note"
click at [515, 871] on button "ok" at bounding box center [505, 868] width 51 height 29
